Goal: Transaction & Acquisition: Book appointment/travel/reservation

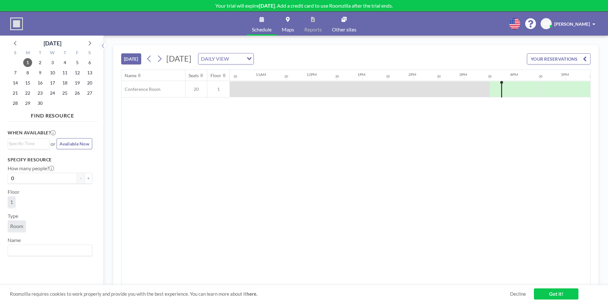
scroll to position [0, 534]
click at [89, 43] on icon at bounding box center [89, 43] width 8 height 8
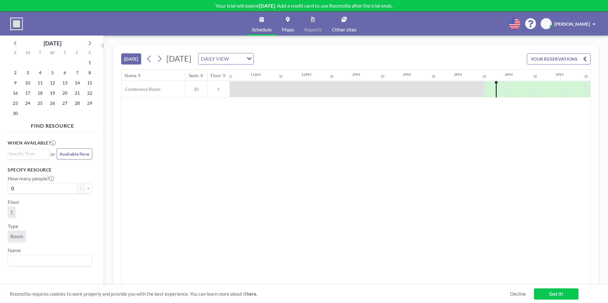
click at [89, 43] on icon at bounding box center [89, 43] width 8 height 8
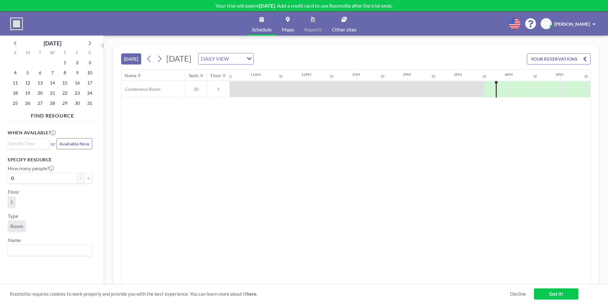
click at [89, 43] on icon at bounding box center [89, 43] width 8 height 8
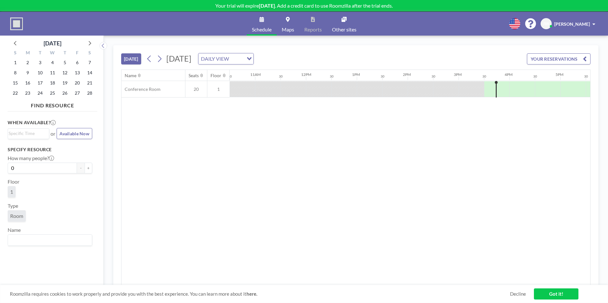
click at [89, 44] on icon at bounding box center [89, 43] width 8 height 8
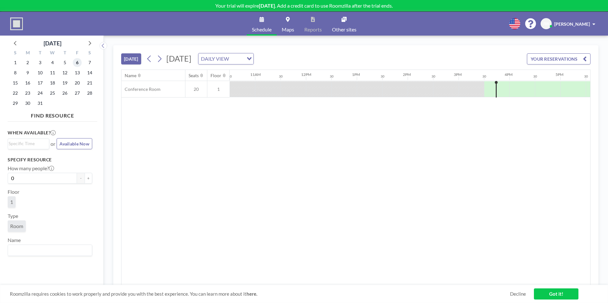
click at [77, 64] on span "6" at bounding box center [77, 62] width 9 height 9
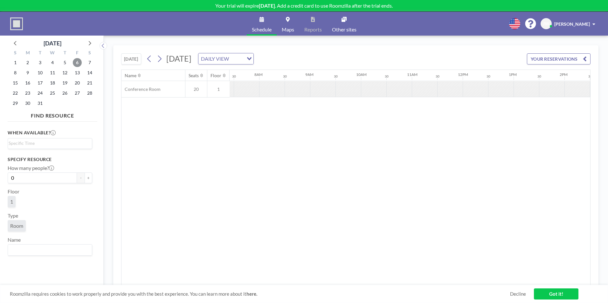
scroll to position [0, 381]
click at [15, 44] on icon at bounding box center [15, 43] width 8 height 8
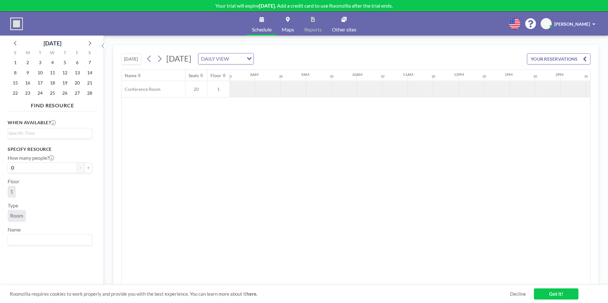
click at [15, 44] on icon at bounding box center [15, 43] width 8 height 8
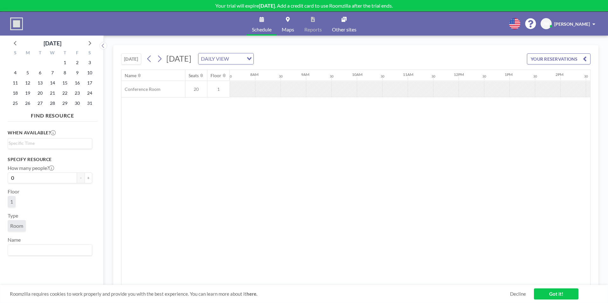
click at [15, 44] on icon at bounding box center [15, 43] width 8 height 8
click at [91, 44] on icon at bounding box center [89, 43] width 8 height 8
click at [78, 93] on span "23" at bounding box center [77, 93] width 9 height 9
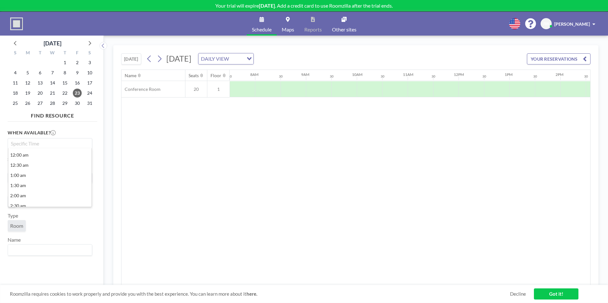
click at [65, 146] on input "Search for option" at bounding box center [49, 144] width 80 height 8
click at [40, 191] on li "1:30 pm" at bounding box center [49, 192] width 83 height 10
click at [78, 171] on label "2 hours" at bounding box center [80, 169] width 24 height 10
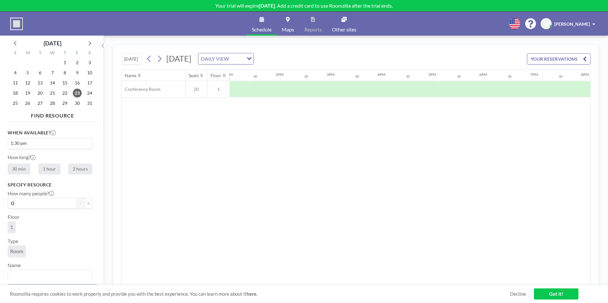
radio input "true"
click at [33, 156] on icon at bounding box center [33, 157] width 5 height 5
click at [93, 171] on div "When available? 1:30 pm Loading... How long? 30 min 1 hour 2 hours Specify reso…" at bounding box center [53, 201] width 90 height 155
click at [82, 145] on input "Search for option" at bounding box center [49, 144] width 80 height 8
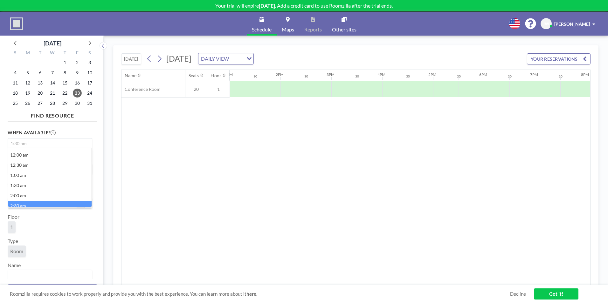
scroll to position [4, 0]
click at [88, 206] on ul "12:00 am 12:30 am 1:00 am 1:30 am 2:00 am 2:30 am 3:00 am 3:30 am 4:00 am 4:30 …" at bounding box center [50, 177] width 84 height 59
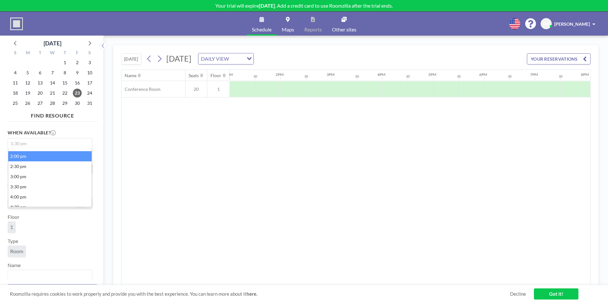
click at [16, 156] on li "2:00 pm" at bounding box center [49, 156] width 83 height 10
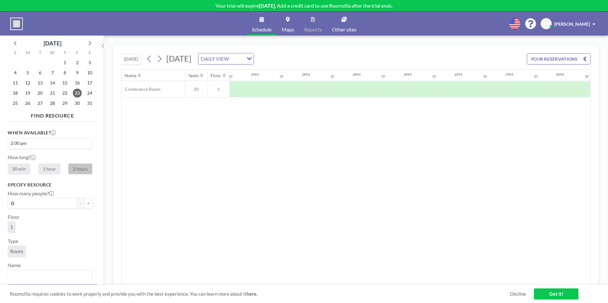
scroll to position [0, 686]
click at [87, 204] on button "+" at bounding box center [89, 203] width 8 height 11
type input "2"
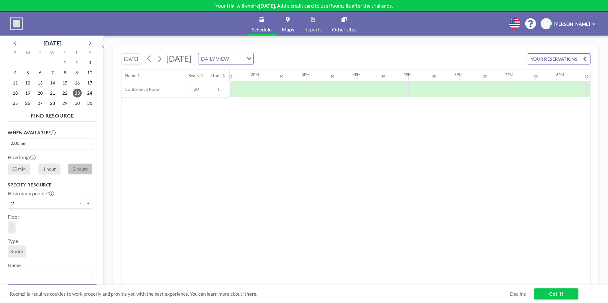
scroll to position [0, 686]
click at [13, 228] on span "1" at bounding box center [11, 227] width 3 height 6
click at [14, 227] on span "1" at bounding box center [12, 227] width 8 height 11
click at [11, 227] on span "1" at bounding box center [11, 227] width 3 height 6
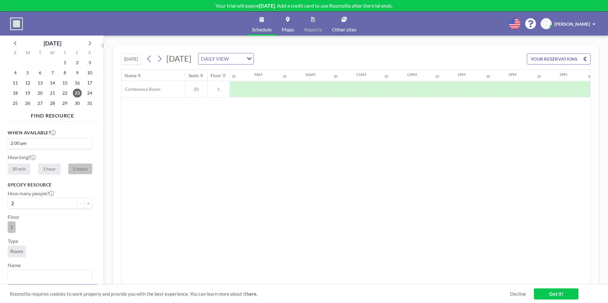
scroll to position [0, 590]
click at [16, 252] on span "Room" at bounding box center [16, 251] width 13 height 6
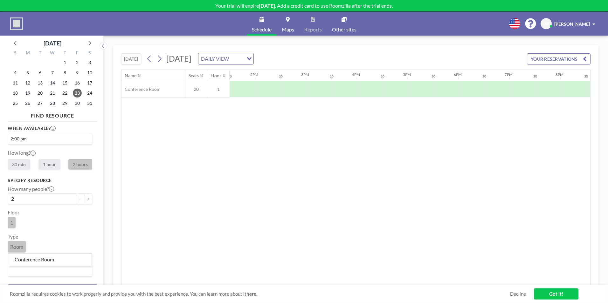
click at [56, 270] on input "Search for option" at bounding box center [49, 271] width 80 height 8
click at [61, 262] on li "Conference Room" at bounding box center [49, 259] width 83 height 9
click at [13, 225] on span "1" at bounding box center [12, 222] width 8 height 11
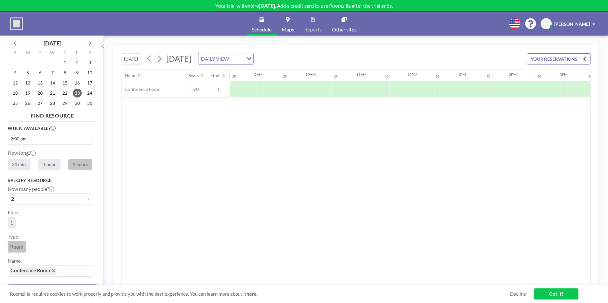
click at [21, 231] on div "Specify resource How many people? 2 - + Floor 1 Type Room Name Conference Room …" at bounding box center [50, 227] width 85 height 99
click at [550, 63] on button "YOUR RESERVATIONS" at bounding box center [559, 58] width 64 height 11
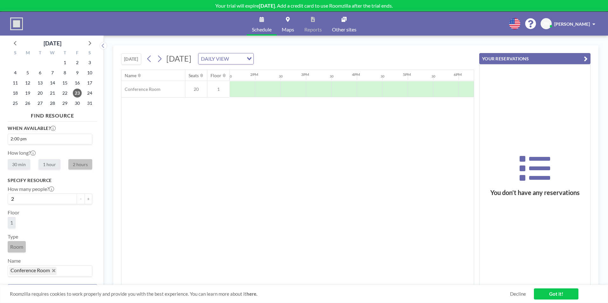
click at [550, 297] on link "Got it!" at bounding box center [556, 294] width 44 height 11
click at [584, 55] on icon "button" at bounding box center [585, 59] width 4 height 8
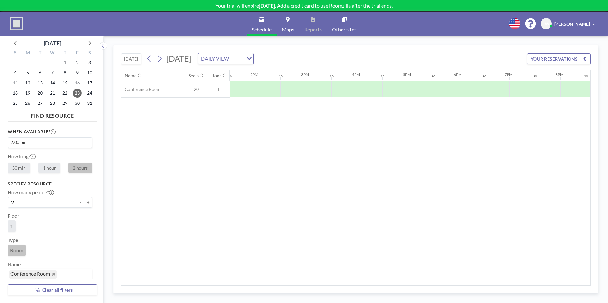
scroll to position [0, 0]
click at [76, 91] on span "23" at bounding box center [77, 93] width 9 height 9
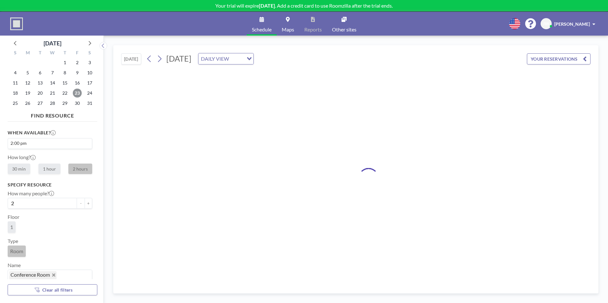
click at [76, 91] on span "23" at bounding box center [77, 93] width 9 height 9
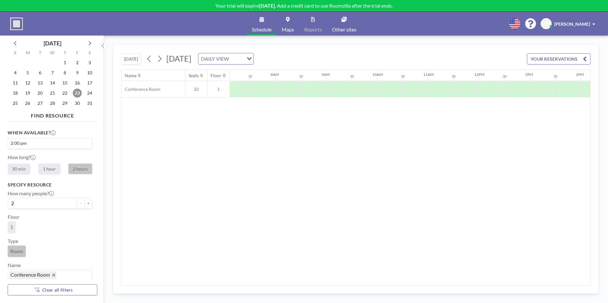
scroll to position [0, 381]
click at [101, 47] on icon at bounding box center [103, 46] width 4 height 6
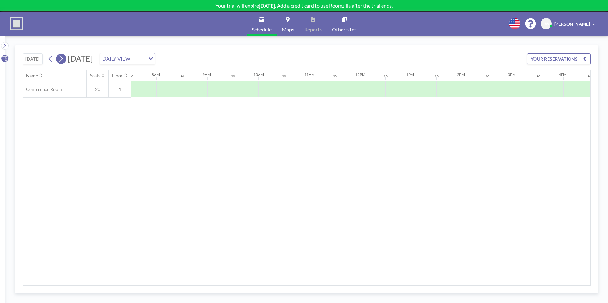
click at [63, 58] on icon at bounding box center [60, 59] width 3 height 7
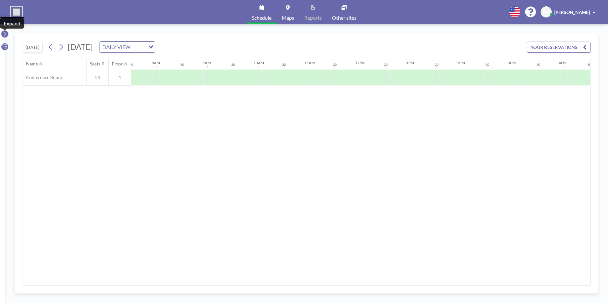
click at [7, 35] on button at bounding box center [5, 34] width 8 height 8
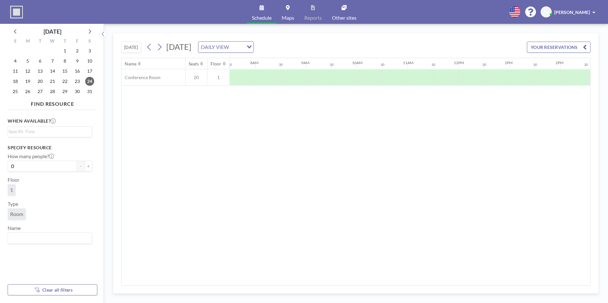
click at [595, 106] on div "[DATE] [DATE] DAILY VIEW Loading... YOUR RESERVATIONS Name Seats Floor 12AM 30 …" at bounding box center [355, 163] width 485 height 260
click at [545, 44] on button "YOUR RESERVATIONS" at bounding box center [559, 47] width 64 height 11
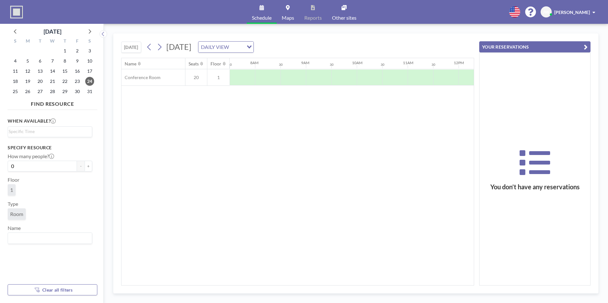
click at [523, 162] on icon at bounding box center [534, 162] width 31 height 25
click at [584, 45] on icon "button" at bounding box center [585, 47] width 4 height 8
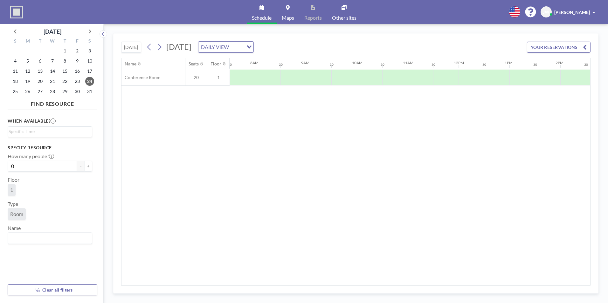
click at [253, 48] on div "Loading..." at bounding box center [248, 47] width 10 height 10
click at [75, 81] on span "23" at bounding box center [77, 81] width 9 height 9
click at [540, 76] on div at bounding box center [547, 78] width 25 height 16
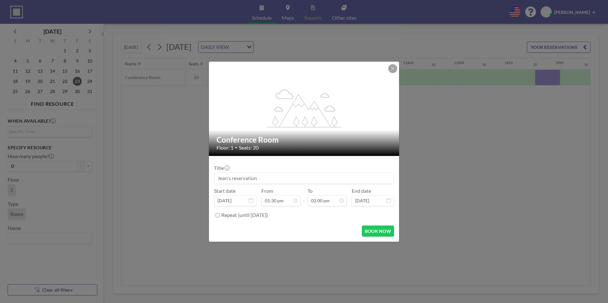
drag, startPoint x: 258, startPoint y: 178, endPoint x: 171, endPoint y: 178, distance: 87.4
click at [171, 178] on div "flex-grow: 1.2; Conference Room Floor: 1 • Seats: 20 Title Start date [DATE] Fr…" at bounding box center [304, 151] width 608 height 303
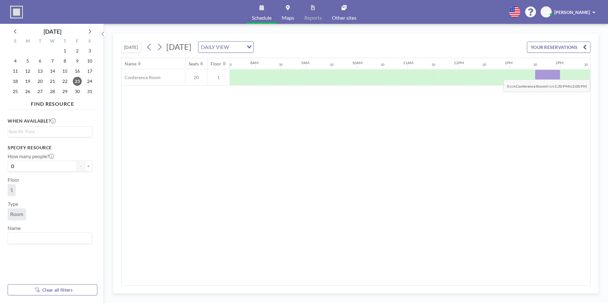
click at [541, 75] on div at bounding box center [547, 78] width 25 height 16
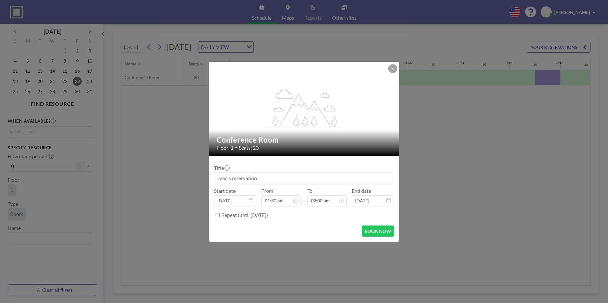
click at [232, 179] on input at bounding box center [303, 178] width 179 height 11
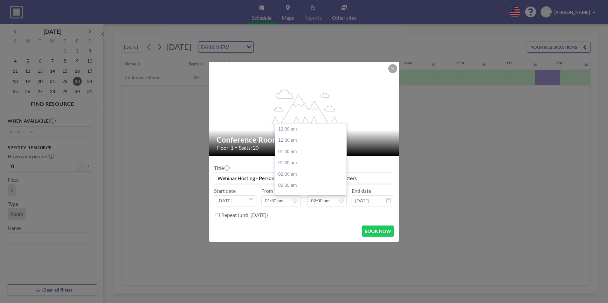
scroll to position [317, 0]
type input "Webinar Hosting - Personal Branding - Why Your Voice Matters"
click at [323, 200] on input "02:00 pm" at bounding box center [326, 200] width 39 height 11
click at [0, 0] on icon at bounding box center [0, 0] width 0 height 0
click at [303, 184] on div "04:30 pm" at bounding box center [312, 185] width 74 height 11
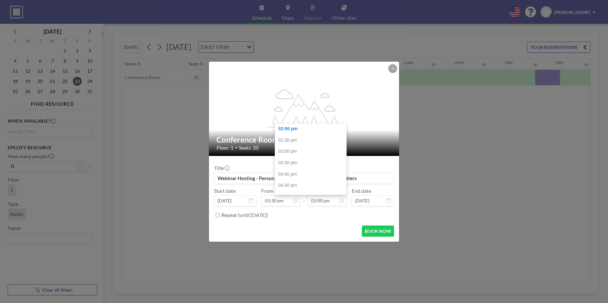
type input "04:30 pm"
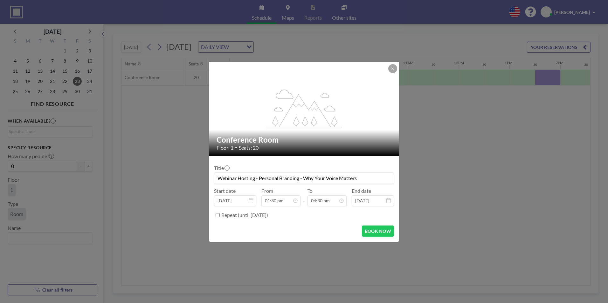
click at [373, 233] on button "BOOK NOW" at bounding box center [378, 231] width 32 height 11
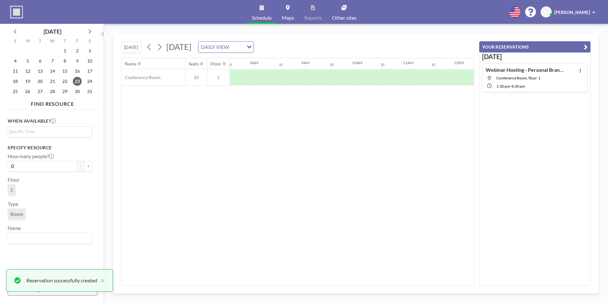
click at [583, 49] on icon "button" at bounding box center [585, 47] width 4 height 8
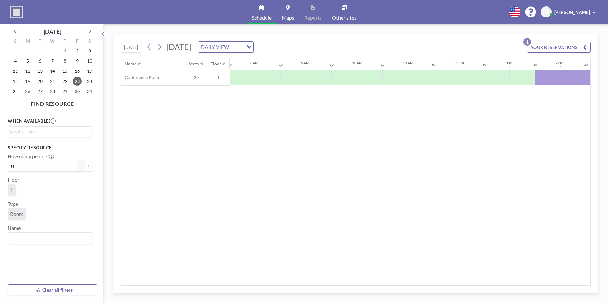
click at [552, 45] on button "YOUR RESERVATIONS 1" at bounding box center [559, 47] width 64 height 11
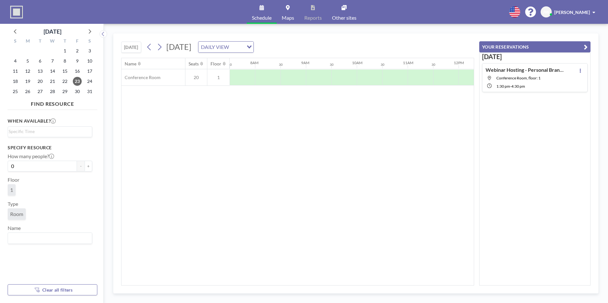
click at [528, 143] on div "[DATE] Webinar Hosting - Personal Branding - Why Your Voice Matters Conference …" at bounding box center [534, 168] width 111 height 233
click at [587, 41] on div "YOUR RESERVATIONS [DATE] Webinar Hosting - Personal Branding - Why Your Voice M…" at bounding box center [532, 160] width 116 height 252
click at [586, 46] on icon "button" at bounding box center [585, 47] width 4 height 8
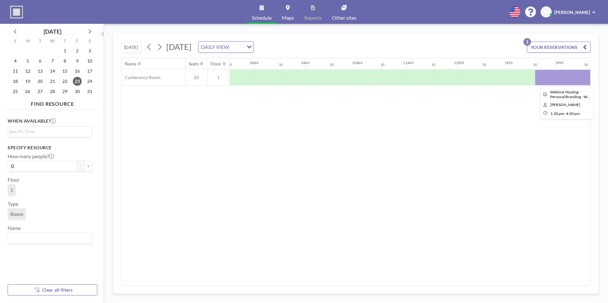
click at [588, 73] on div at bounding box center [611, 78] width 153 height 16
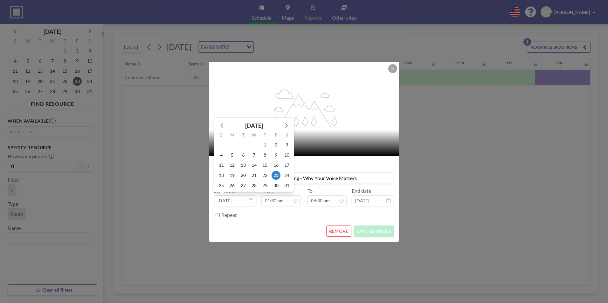
click at [249, 203] on input "[DATE]" at bounding box center [235, 200] width 42 height 11
click at [276, 184] on span "30" at bounding box center [275, 185] width 9 height 9
type input "[DATE]"
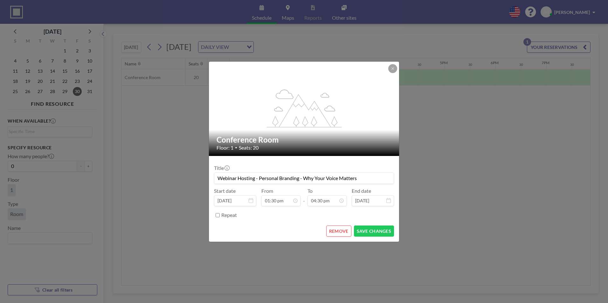
scroll to position [0, 661]
drag, startPoint x: 259, startPoint y: 177, endPoint x: 366, endPoint y: 181, distance: 106.8
click at [366, 181] on input "Webinar Hosting - Personal Branding - Why Your Voice Matters" at bounding box center [303, 178] width 179 height 11
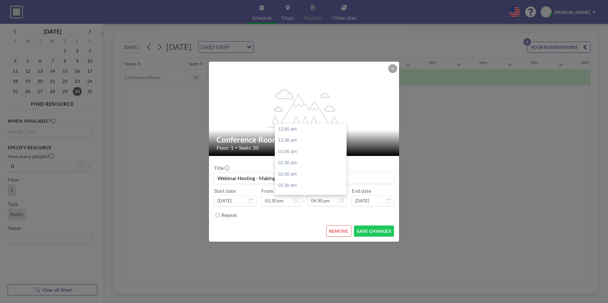
scroll to position [373, 0]
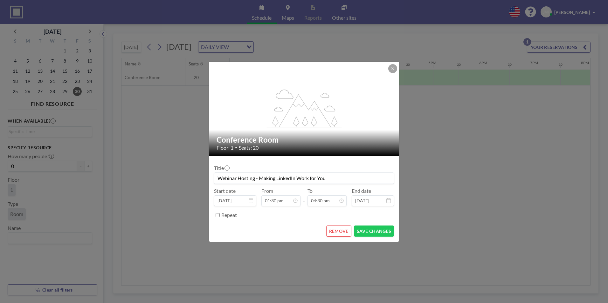
type input "Webinar Hosting - Making LinkedIn Work for You"
click at [375, 234] on button "SAVE CHANGES" at bounding box center [374, 231] width 40 height 11
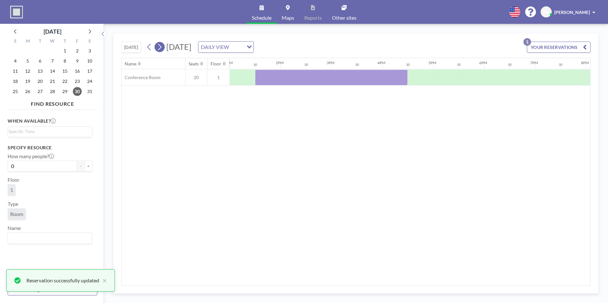
click at [160, 46] on icon at bounding box center [159, 47] width 6 height 10
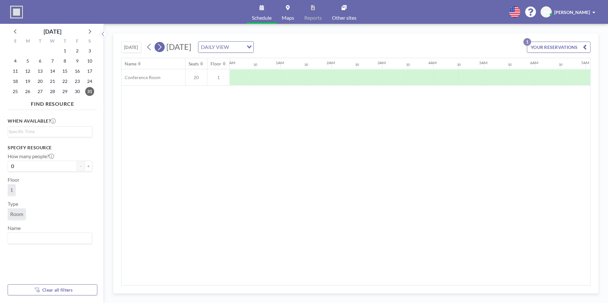
scroll to position [0, 185]
click at [162, 48] on icon at bounding box center [159, 47] width 6 height 10
click at [168, 52] on div "[DATE] DAILY VIEW Loading..." at bounding box center [198, 46] width 109 height 11
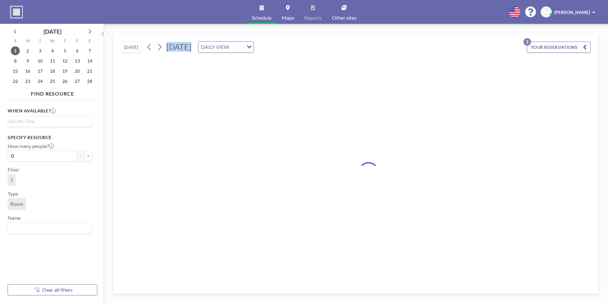
click at [168, 52] on div "[DATE] DAILY VIEW Loading..." at bounding box center [198, 46] width 109 height 11
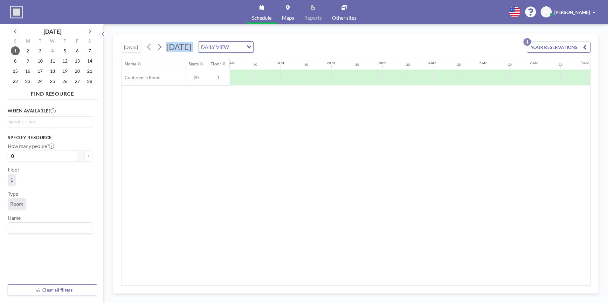
click at [168, 52] on div "[DATE] DAILY VIEW Loading..." at bounding box center [198, 46] width 109 height 11
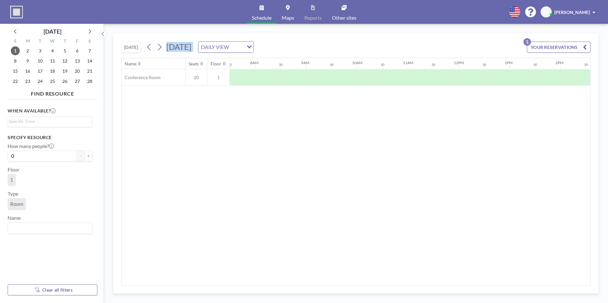
click at [168, 52] on div "[DATE] DAILY VIEW Loading..." at bounding box center [198, 46] width 109 height 11
drag, startPoint x: 168, startPoint y: 52, endPoint x: 161, endPoint y: 49, distance: 7.7
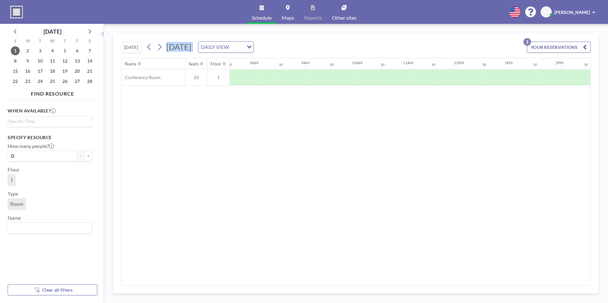
click at [161, 49] on icon at bounding box center [159, 47] width 3 height 7
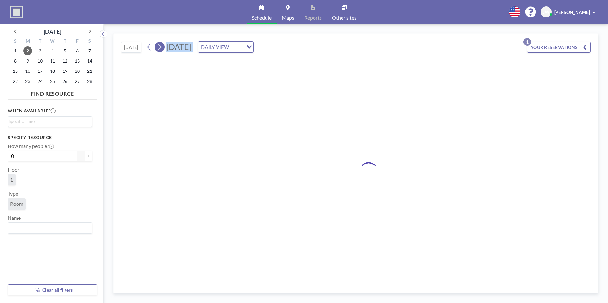
click at [161, 49] on icon at bounding box center [159, 47] width 3 height 7
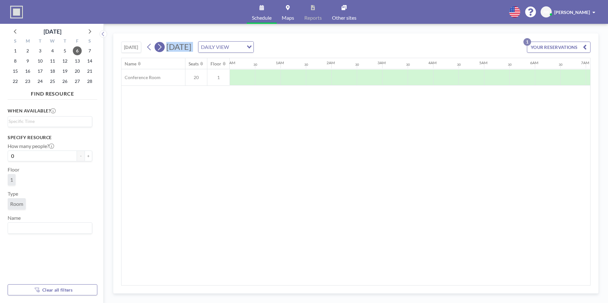
scroll to position [0, 0]
click at [161, 49] on icon at bounding box center [159, 47] width 3 height 7
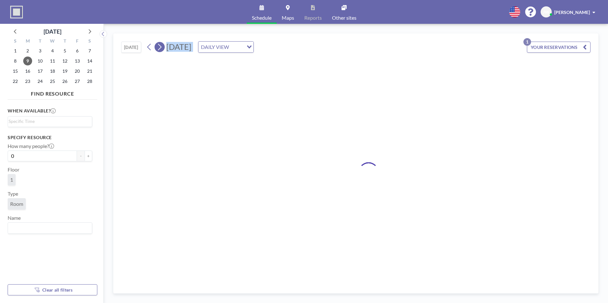
click at [161, 49] on icon at bounding box center [159, 47] width 3 height 7
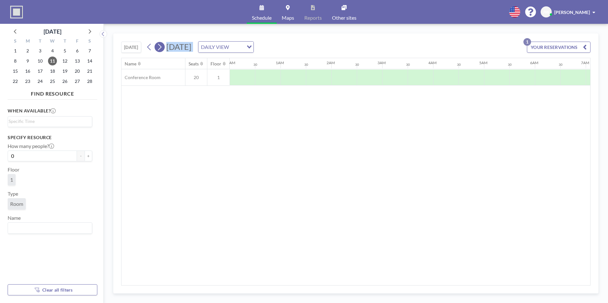
click at [161, 49] on icon at bounding box center [159, 47] width 3 height 7
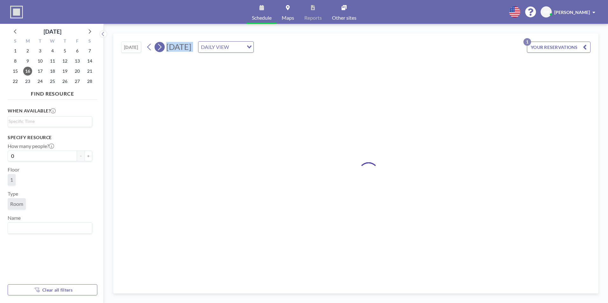
click at [161, 49] on icon at bounding box center [159, 47] width 3 height 7
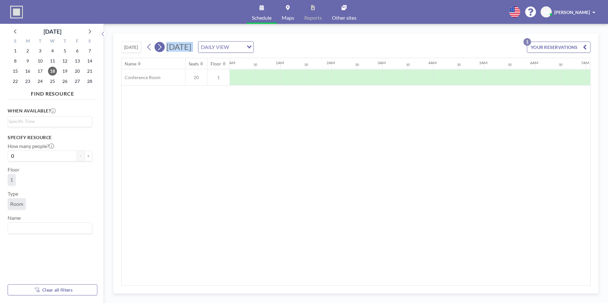
click at [161, 49] on icon at bounding box center [159, 47] width 3 height 7
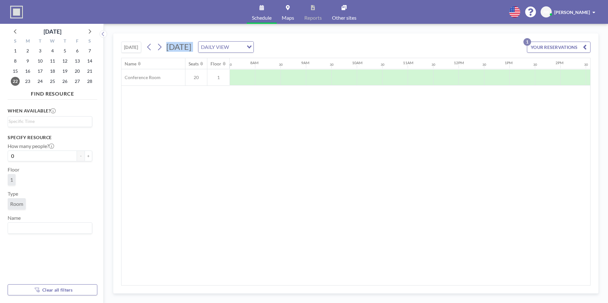
click at [89, 32] on icon at bounding box center [89, 31] width 8 height 8
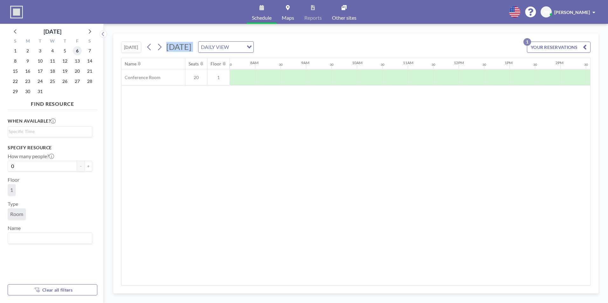
click at [77, 51] on span "6" at bounding box center [77, 50] width 9 height 9
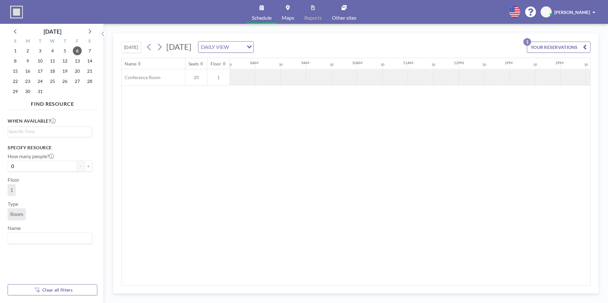
click at [522, 78] on div at bounding box center [521, 78] width 25 height 16
click at [549, 74] on div at bounding box center [547, 78] width 25 height 16
click at [587, 46] on button "YOUR RESERVATIONS 1" at bounding box center [559, 47] width 64 height 11
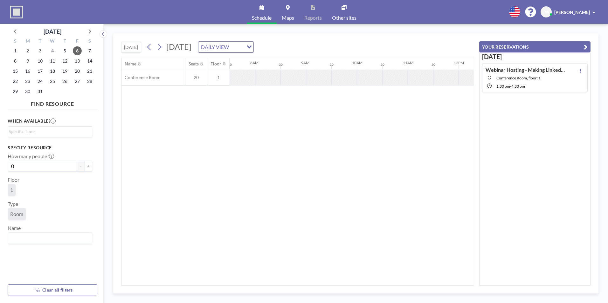
click at [587, 46] on button "YOUR RESERVATIONS" at bounding box center [534, 46] width 111 height 11
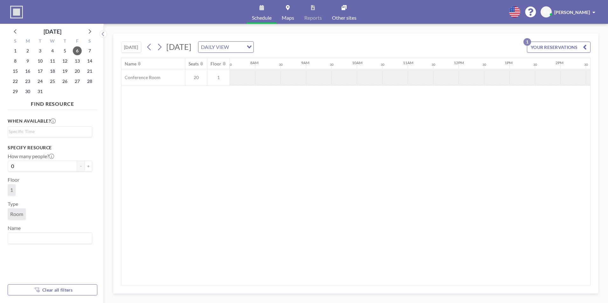
click at [532, 42] on button "YOUR RESERVATIONS 1" at bounding box center [559, 47] width 64 height 11
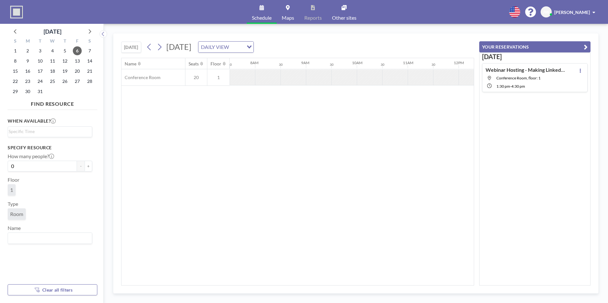
click at [583, 49] on icon "button" at bounding box center [585, 47] width 4 height 8
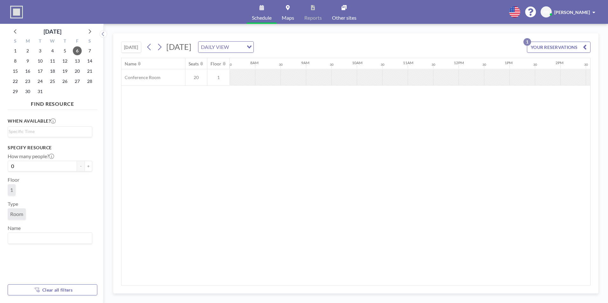
click at [541, 49] on button "YOUR RESERVATIONS 1" at bounding box center [559, 47] width 64 height 11
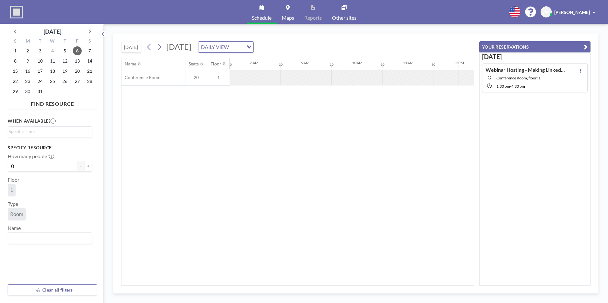
click at [579, 47] on button "YOUR RESERVATIONS" at bounding box center [534, 46] width 111 height 11
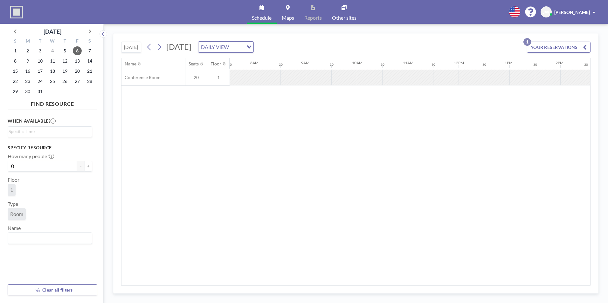
click at [341, 101] on div "Name Seats Floor 12AM 30 1AM 30 2AM 30 3AM 30 4AM 30 5AM 30 6AM 30 7AM 30 8AM 3…" at bounding box center [355, 171] width 468 height 227
click at [78, 50] on span "6" at bounding box center [77, 50] width 9 height 9
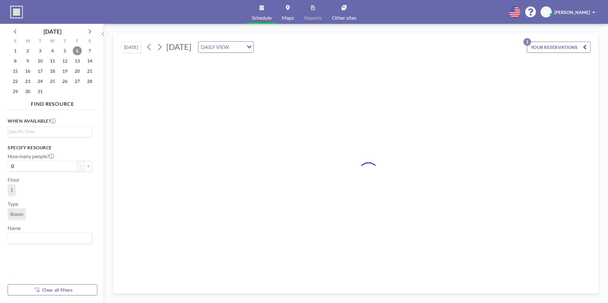
click at [78, 50] on span "6" at bounding box center [77, 50] width 9 height 9
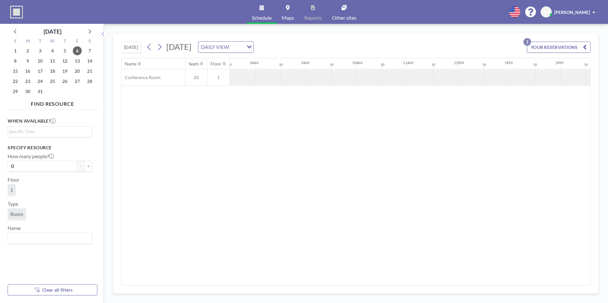
click at [557, 46] on button "YOUR RESERVATIONS 1" at bounding box center [559, 47] width 64 height 11
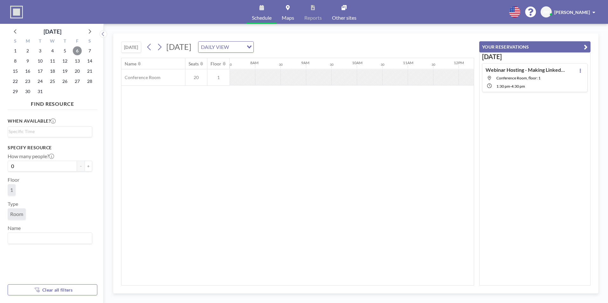
click at [78, 51] on span "6" at bounding box center [77, 50] width 9 height 9
click at [589, 46] on button "YOUR RESERVATIONS" at bounding box center [534, 46] width 111 height 11
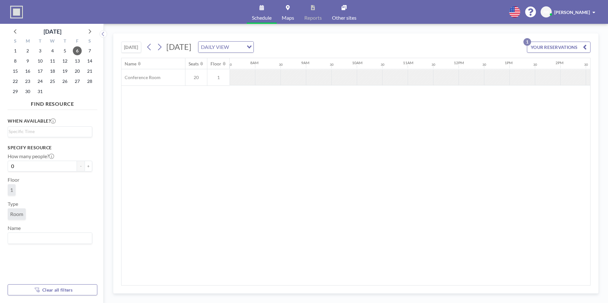
click at [549, 79] on div at bounding box center [547, 78] width 25 height 16
click at [510, 77] on div at bounding box center [521, 78] width 25 height 16
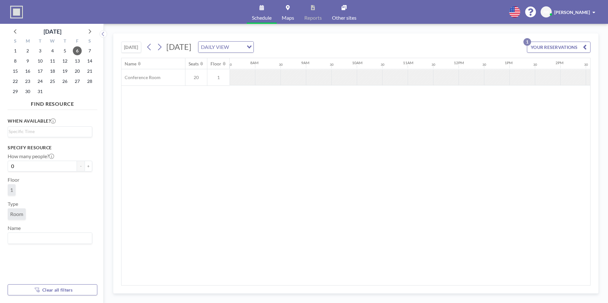
click at [548, 78] on div at bounding box center [547, 78] width 25 height 16
click at [553, 78] on div at bounding box center [547, 78] width 25 height 16
click at [288, 15] on span "Maps" at bounding box center [288, 17] width 12 height 5
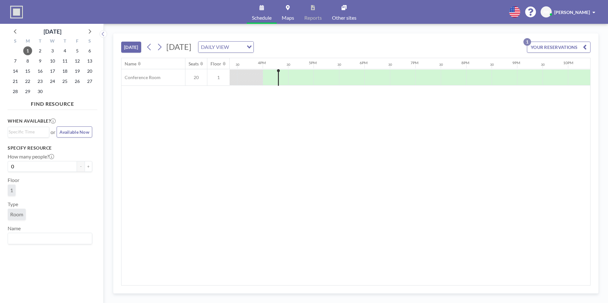
scroll to position [0, 788]
click at [263, 15] on span "Schedule" at bounding box center [262, 17] width 20 height 5
click at [354, 21] on link "Other sites" at bounding box center [344, 12] width 35 height 24
